Goal: Task Accomplishment & Management: Manage account settings

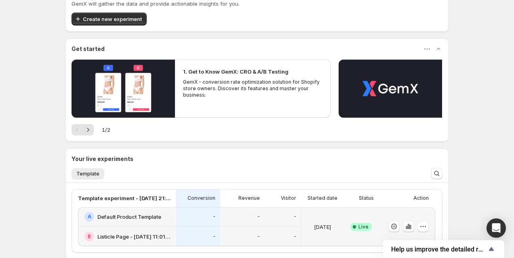
scroll to position [139, 0]
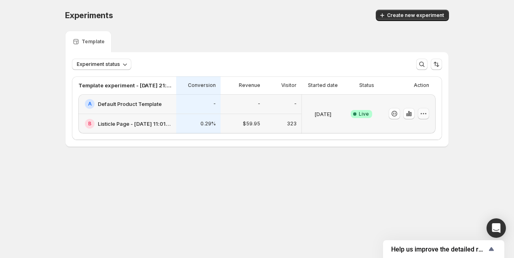
click at [423, 114] on icon "button" at bounding box center [423, 113] width 1 height 1
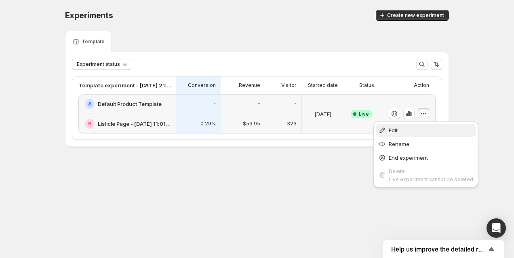
click at [416, 126] on span "Edit" at bounding box center [431, 130] width 84 height 8
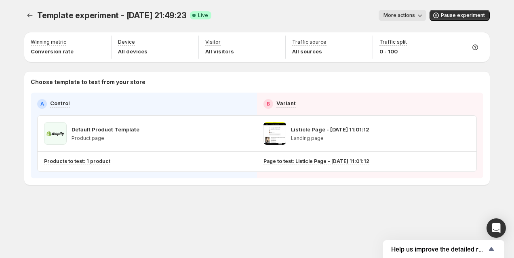
click at [420, 15] on icon "button" at bounding box center [420, 15] width 8 height 8
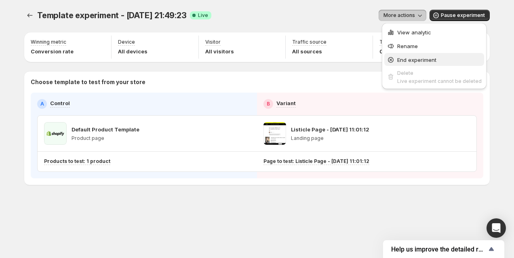
drag, startPoint x: 448, startPoint y: 17, endPoint x: 435, endPoint y: 56, distance: 41.5
click at [435, 56] on div "Template experiment - [DATE] 21:49:23. This page is ready Template experiment -…" at bounding box center [257, 129] width 514 height 258
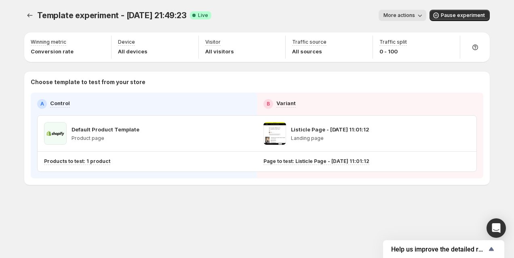
click at [415, 13] on span "More actions" at bounding box center [400, 15] width 32 height 6
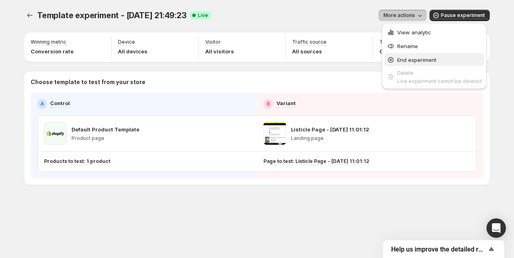
click at [407, 64] on button "End experiment" at bounding box center [434, 59] width 100 height 13
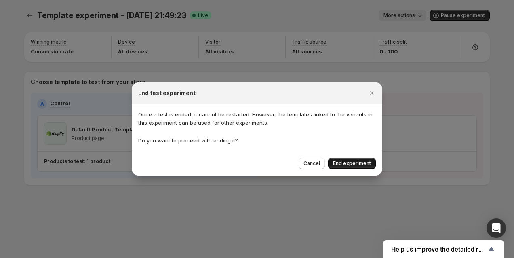
click at [361, 160] on button "End experiment" at bounding box center [352, 163] width 48 height 11
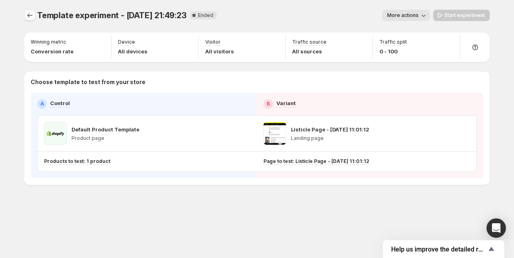
click at [30, 13] on icon "Experiments" at bounding box center [30, 15] width 8 height 8
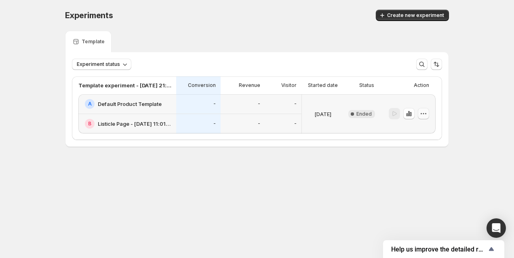
click at [427, 114] on icon "button" at bounding box center [424, 114] width 8 height 8
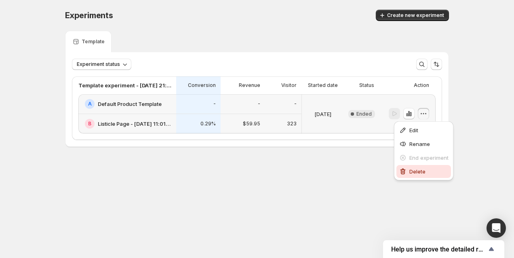
click at [414, 173] on span "Delete" at bounding box center [417, 171] width 16 height 6
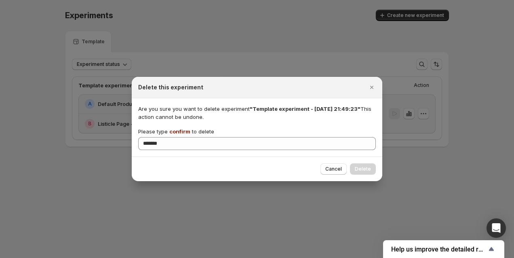
click at [340, 116] on p "Are you sure you want to delete experiment "Template experiment - [DATE] 21:49:…" at bounding box center [257, 113] width 238 height 16
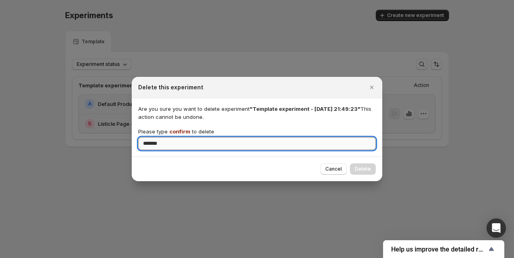
click at [354, 146] on input "*******" at bounding box center [257, 143] width 238 height 13
type input "*******"
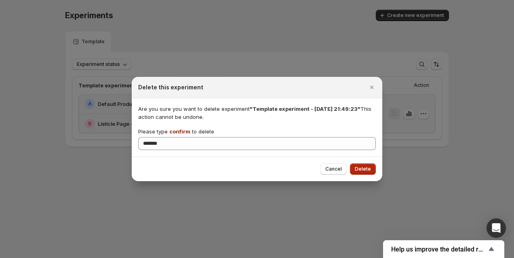
click at [370, 164] on button "Delete" at bounding box center [363, 168] width 26 height 11
